Goal: Task Accomplishment & Management: Use online tool/utility

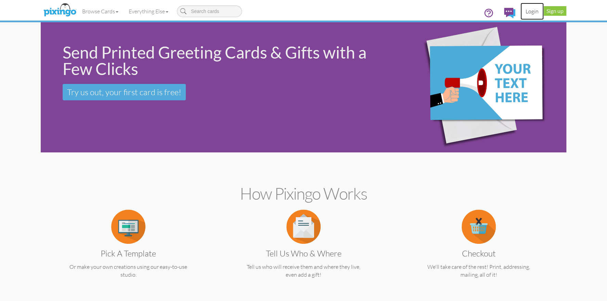
click at [528, 10] on link "Login" at bounding box center [532, 11] width 23 height 17
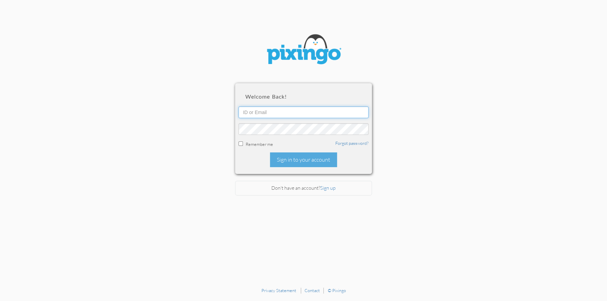
type input "1644"
click at [291, 162] on div "Sign in to your account" at bounding box center [303, 159] width 67 height 15
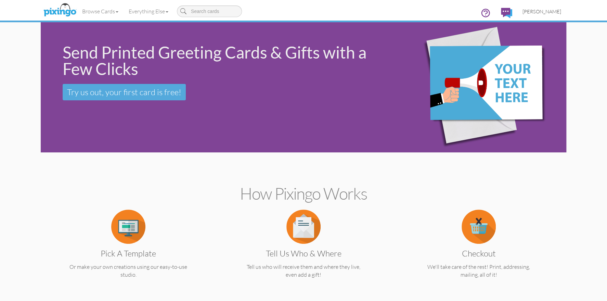
click at [544, 12] on span "[PERSON_NAME]" at bounding box center [542, 12] width 39 height 6
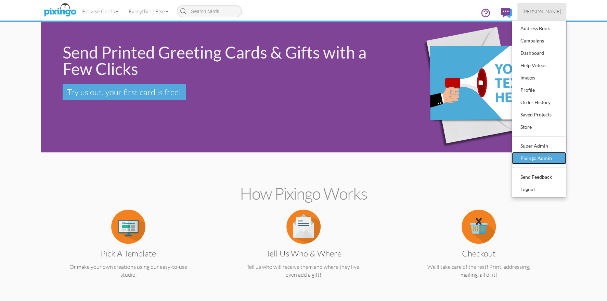
click at [544, 157] on div "Pixingo Admin" at bounding box center [539, 158] width 40 height 10
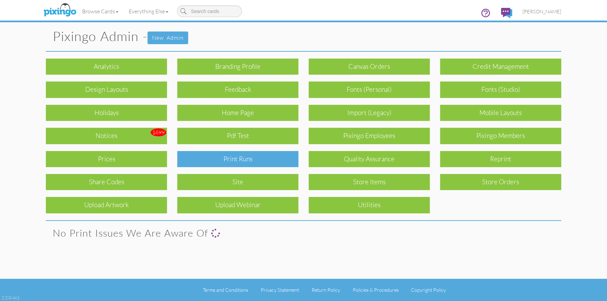
click at [265, 156] on div "Print Runs" at bounding box center [237, 159] width 121 height 16
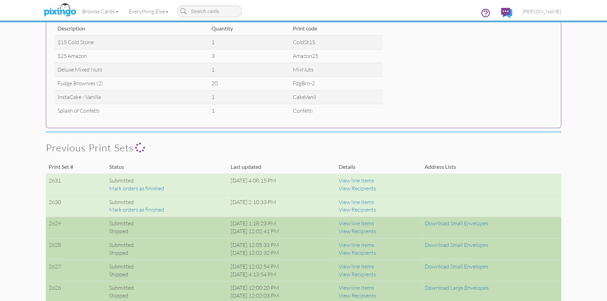
scroll to position [38, 0]
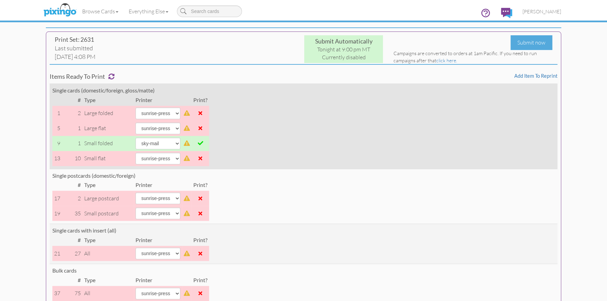
click at [202, 143] on span at bounding box center [200, 142] width 5 height 5
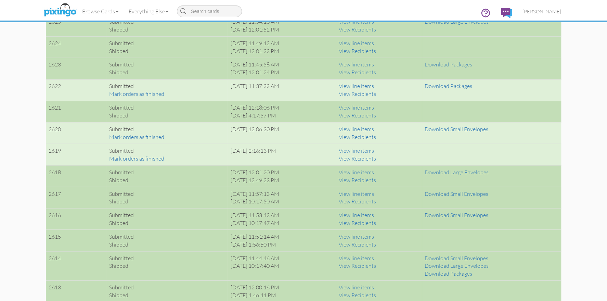
scroll to position [705, 0]
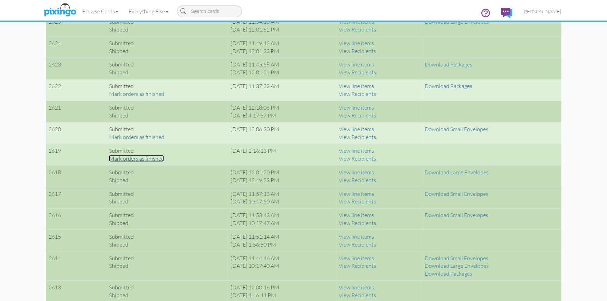
click at [157, 157] on link "Mark orders as finished" at bounding box center [136, 158] width 55 height 7
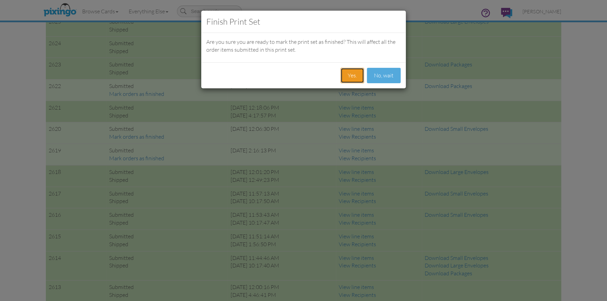
click at [356, 72] on button "Yes." at bounding box center [353, 75] width 24 height 15
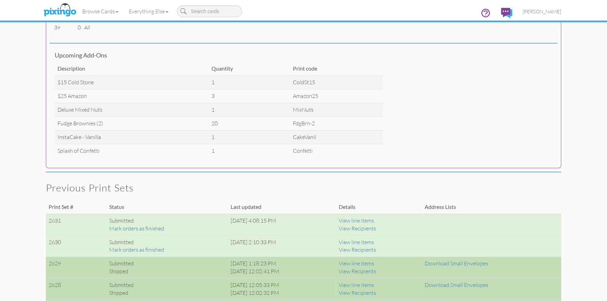
scroll to position [365, 0]
